Goal: Information Seeking & Learning: Understand process/instructions

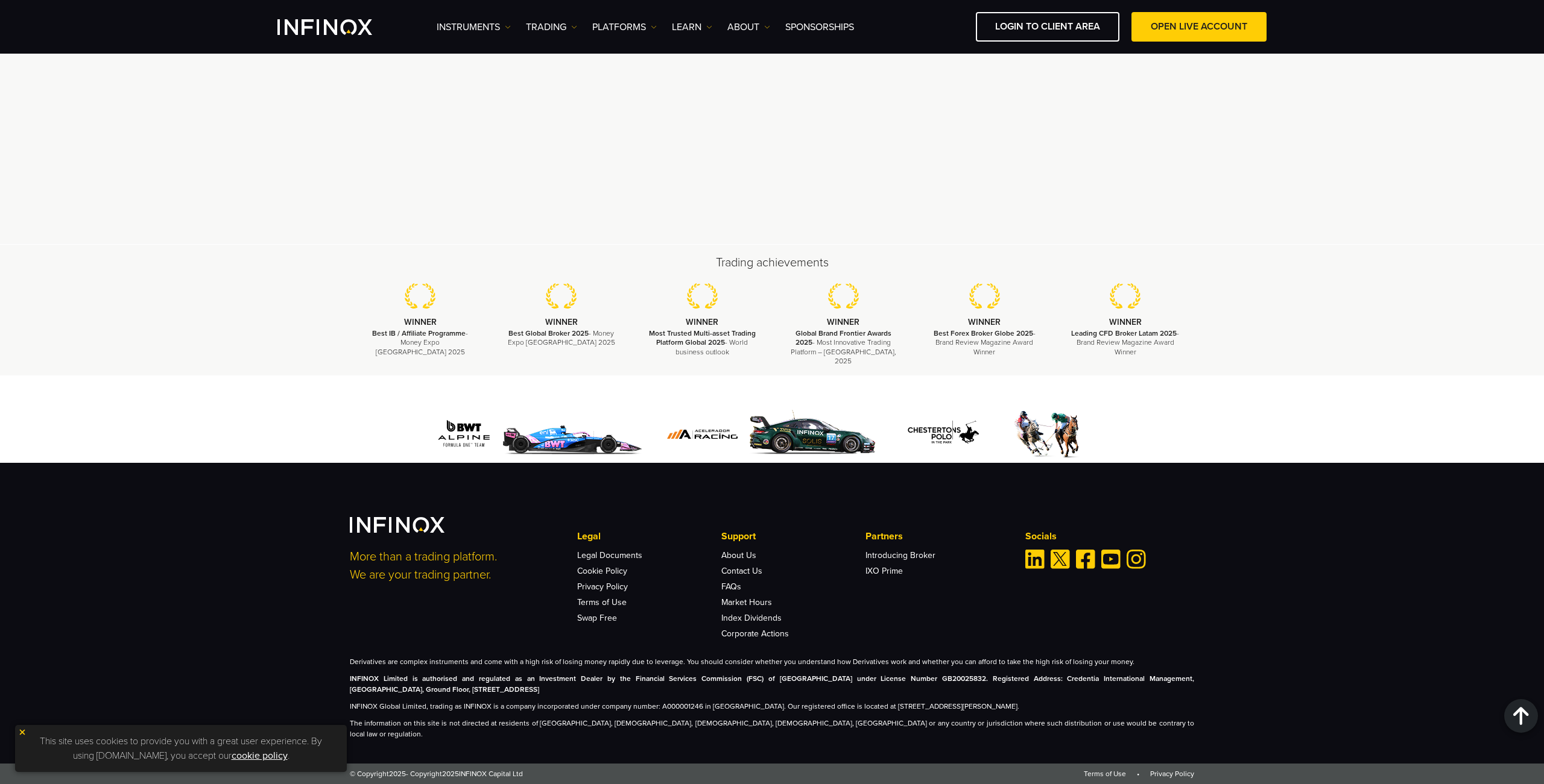
click at [610, 620] on li "Swap Free" at bounding box center [649, 615] width 144 height 16
click at [638, 619] on li "Swap Free" at bounding box center [649, 615] width 144 height 16
drag, startPoint x: 644, startPoint y: 597, endPoint x: 616, endPoint y: 666, distance: 74.5
click at [642, 603] on ul "Legal Documents Cookie Policy Privacy Policy Terms of Use Swap Free" at bounding box center [649, 584] width 144 height 79
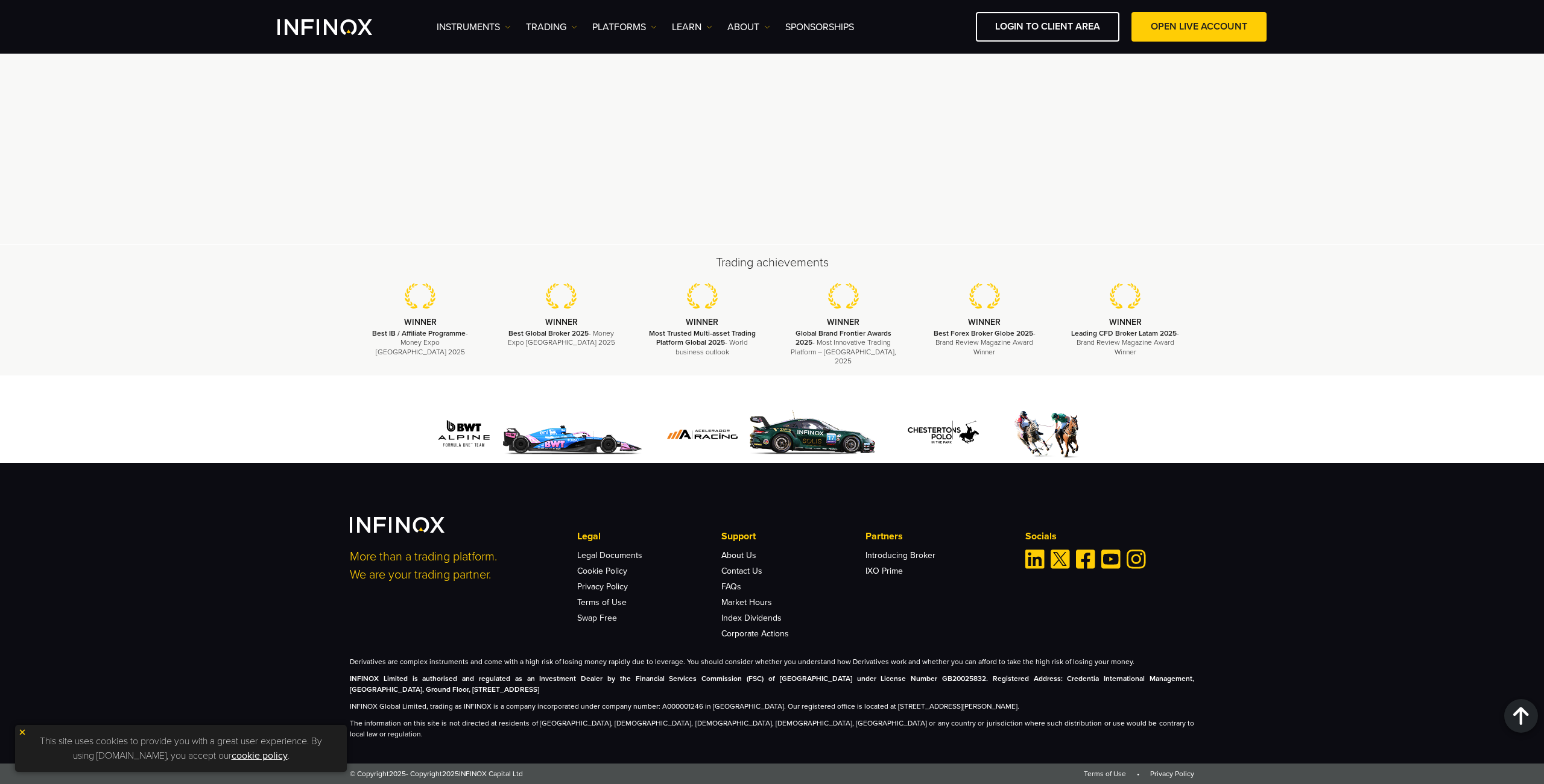
click at [609, 607] on li "Terms of Use" at bounding box center [649, 599] width 144 height 16
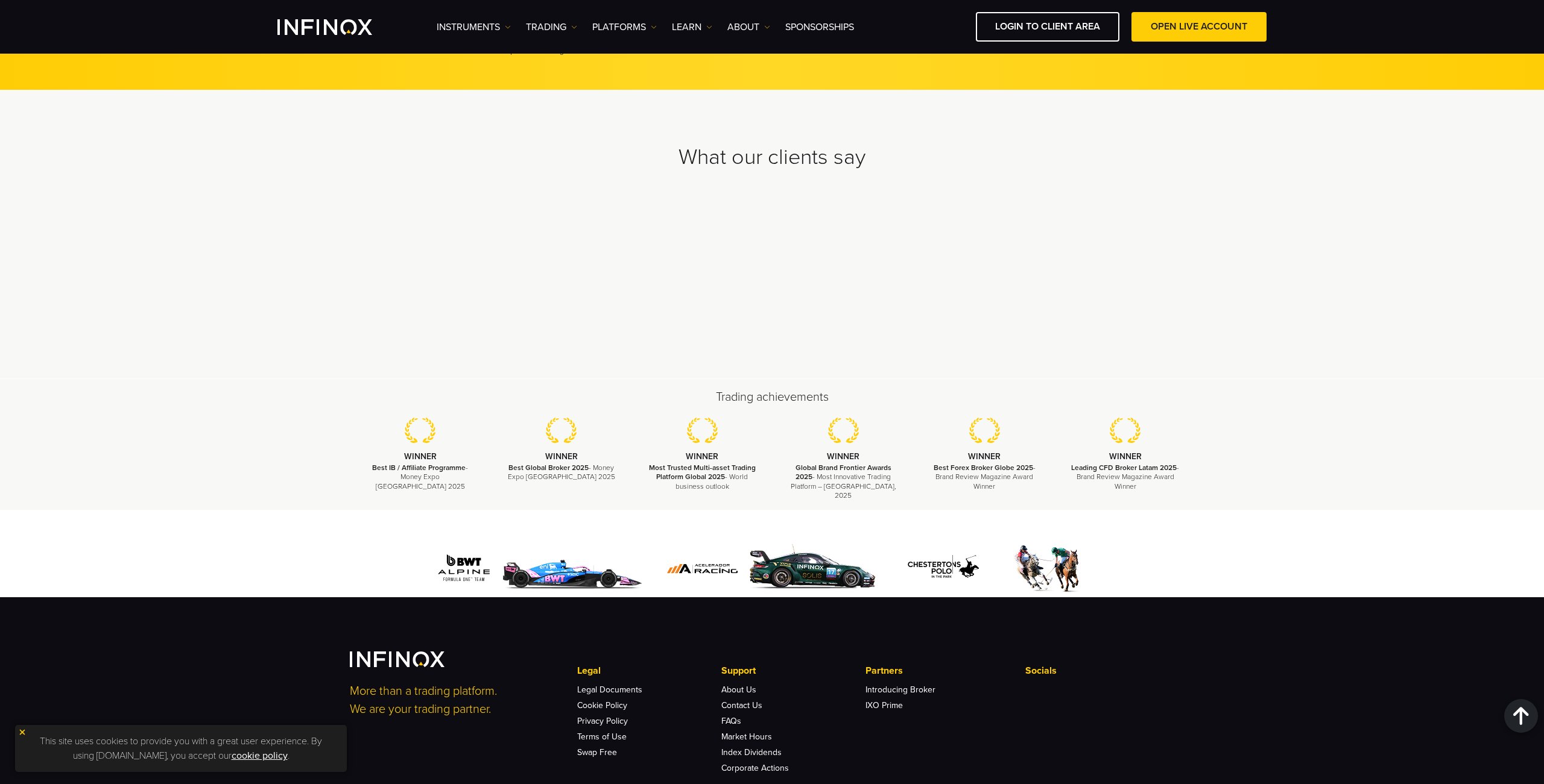
scroll to position [3659, 0]
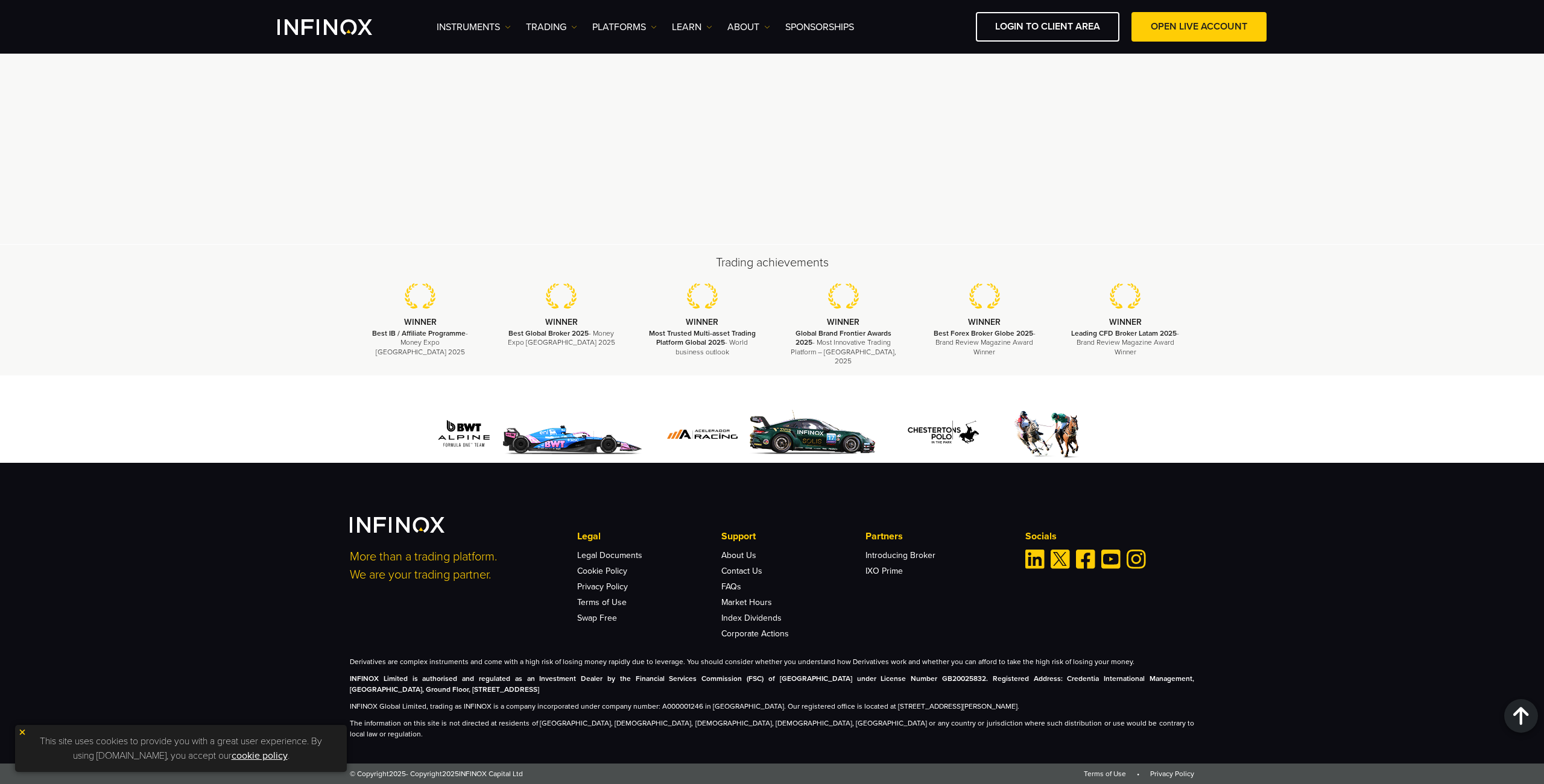
click at [592, 618] on div "Legal Legal Documents Cookie Policy Privacy Policy Terms of Use Swap Free" at bounding box center [649, 576] width 144 height 93
click at [611, 592] on link "Privacy Policy" at bounding box center [602, 587] width 50 height 10
click at [619, 561] on link "Legal Documents" at bounding box center [610, 555] width 65 height 10
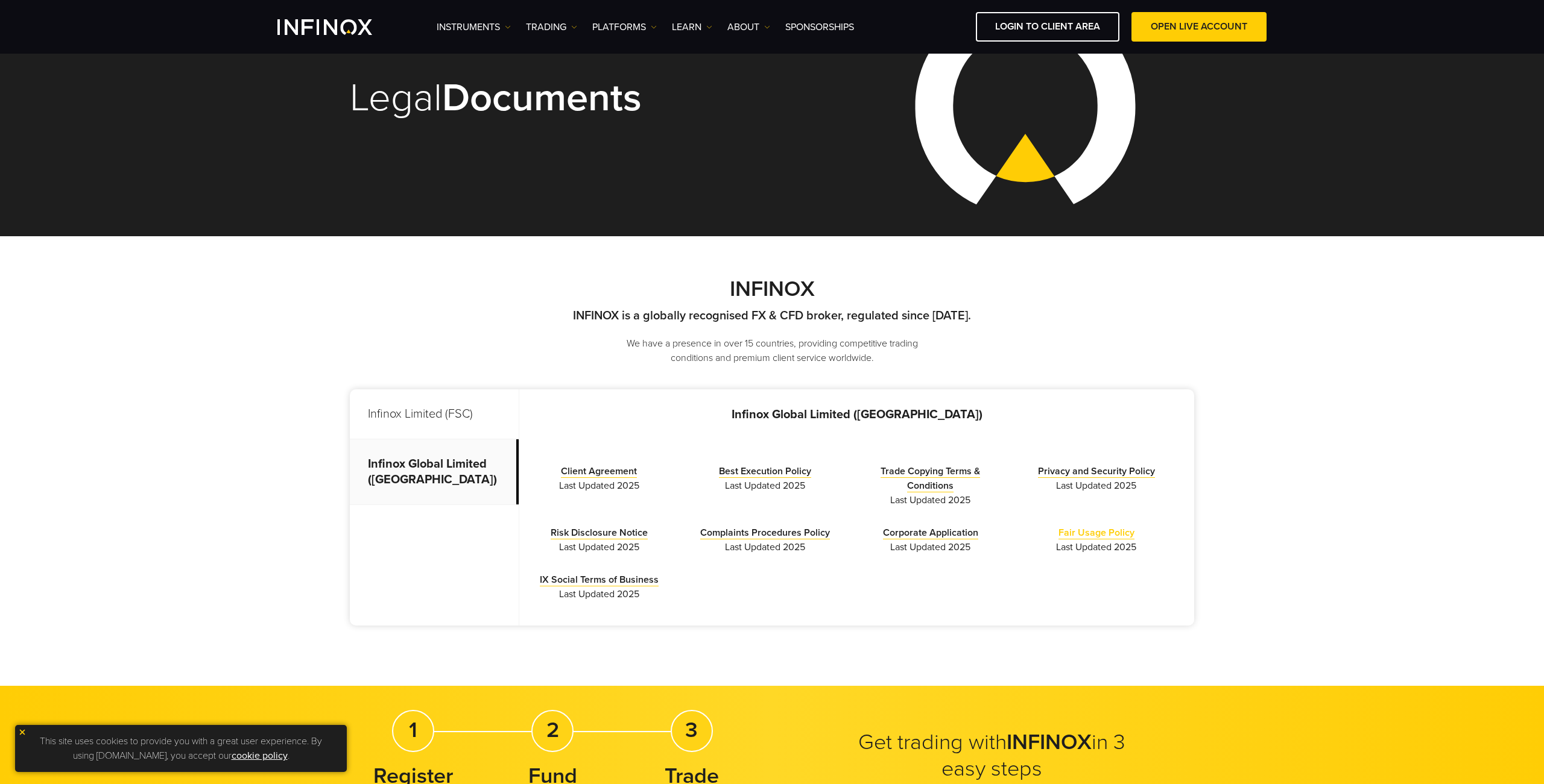
click at [1077, 537] on link "Fair Usage Policy" at bounding box center [1096, 533] width 76 height 13
